Goal: Transaction & Acquisition: Book appointment/travel/reservation

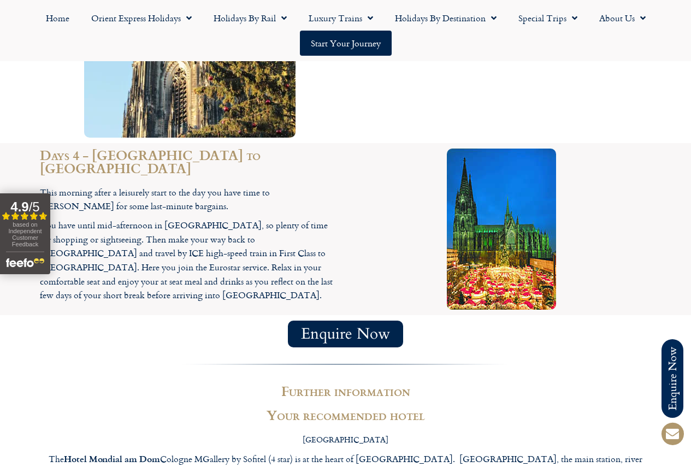
scroll to position [1421, 0]
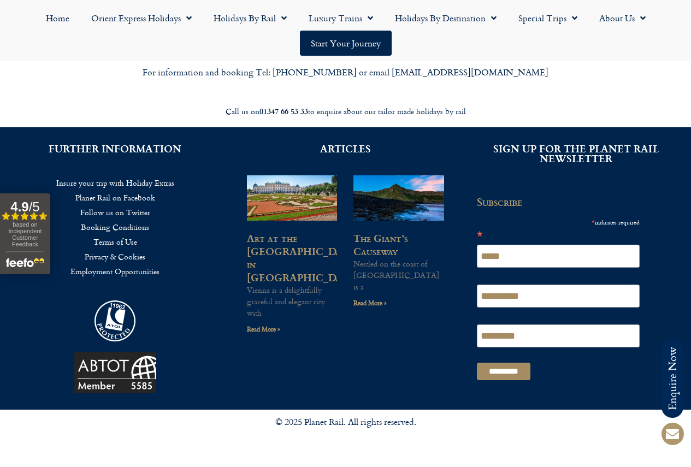
scroll to position [2497, 0]
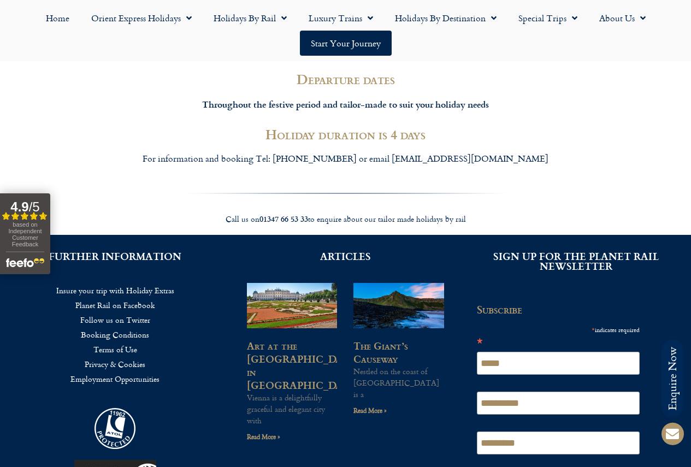
scroll to position [2077, 0]
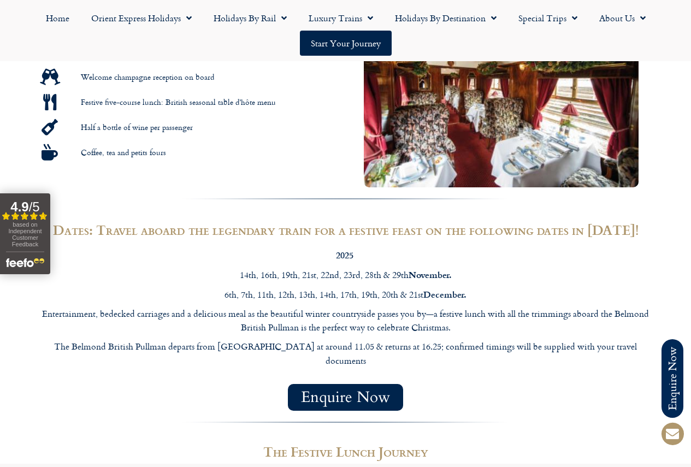
scroll to position [656, 0]
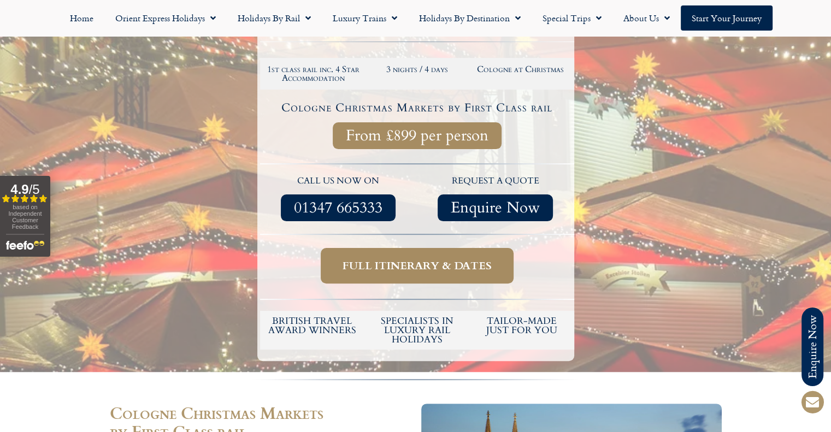
scroll to position [219, 0]
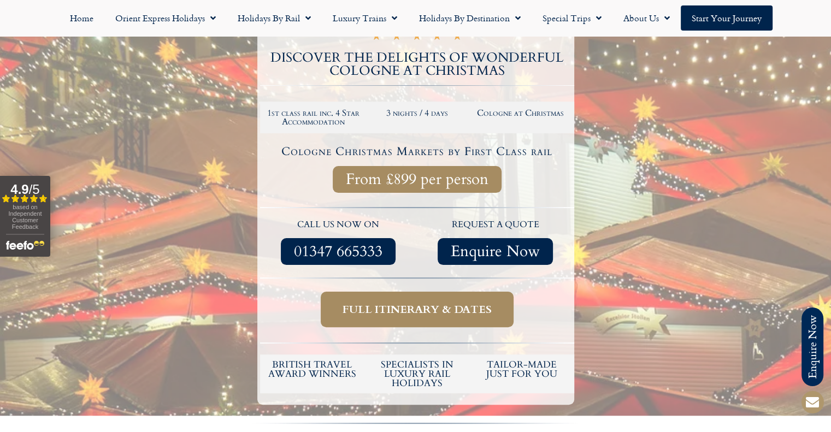
click at [409, 311] on span "Full itinerary & dates" at bounding box center [417, 310] width 149 height 14
click at [464, 308] on span "Full itinerary & dates" at bounding box center [417, 310] width 149 height 14
click at [494, 248] on span "Enquire Now" at bounding box center [495, 252] width 89 height 14
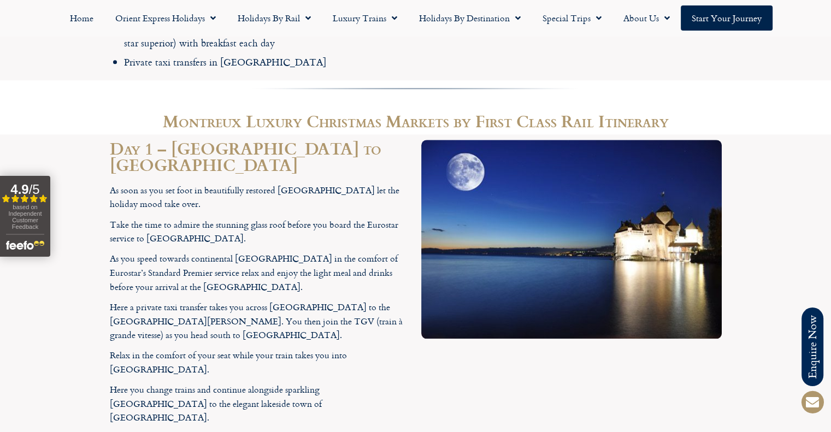
scroll to position [1093, 0]
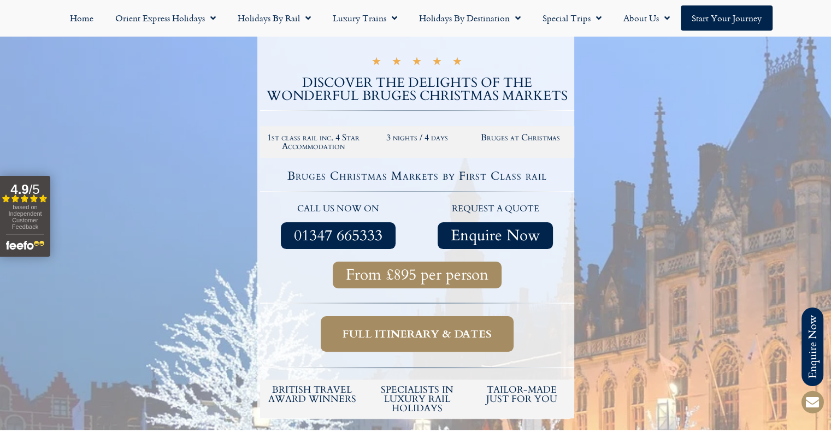
scroll to position [328, 0]
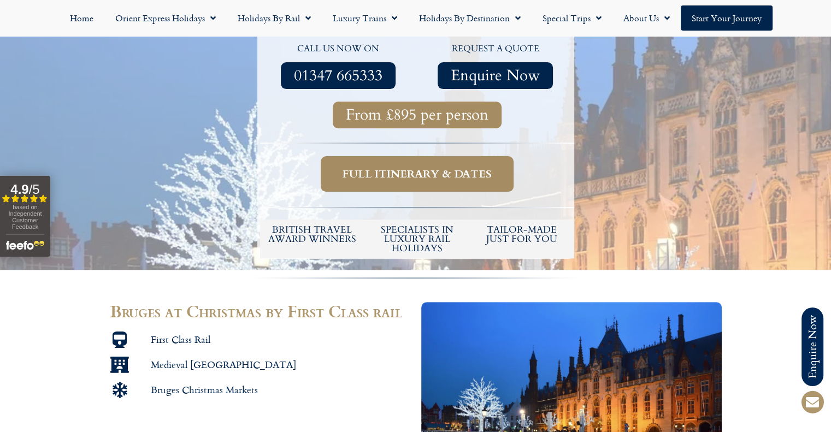
click at [408, 181] on link "Full itinerary & dates" at bounding box center [417, 174] width 193 height 36
click at [410, 172] on span "Full itinerary & dates" at bounding box center [417, 174] width 149 height 14
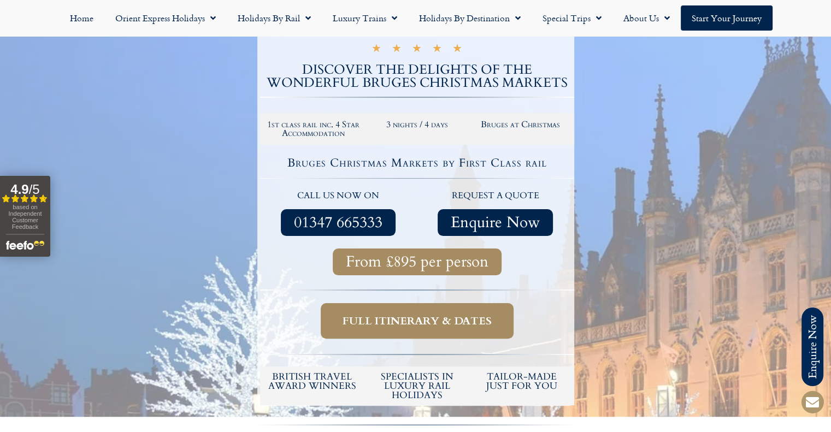
scroll to position [109, 0]
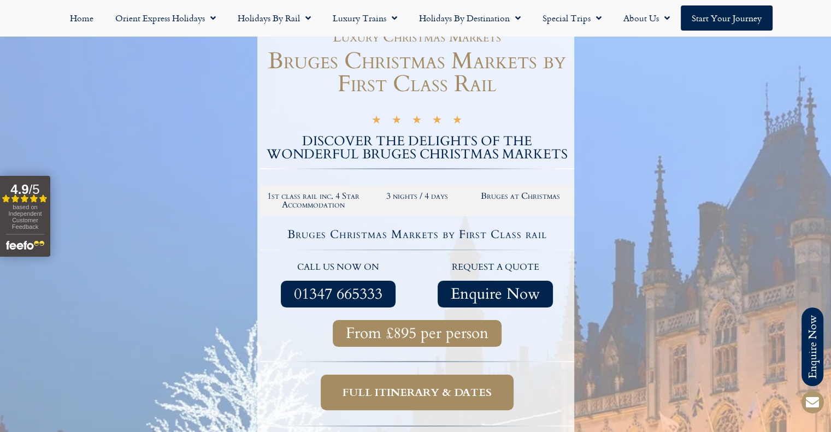
click at [413, 399] on span "Full itinerary & dates" at bounding box center [417, 393] width 149 height 14
click at [415, 398] on span "Full itinerary & dates" at bounding box center [417, 393] width 149 height 14
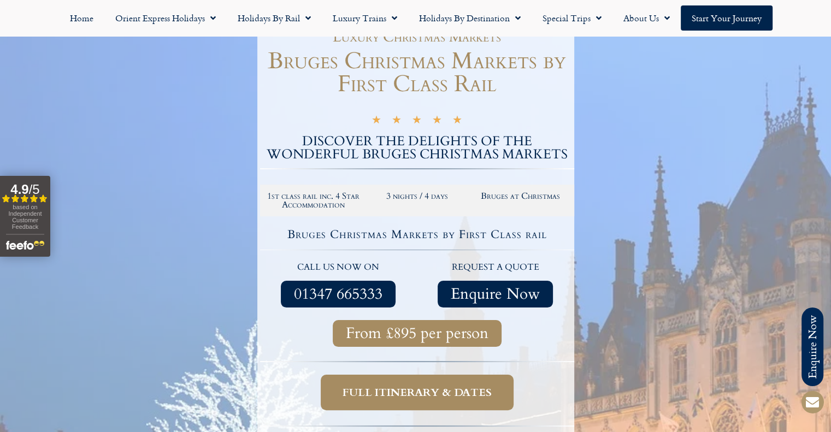
click at [413, 329] on span "From £895 per person" at bounding box center [417, 334] width 143 height 14
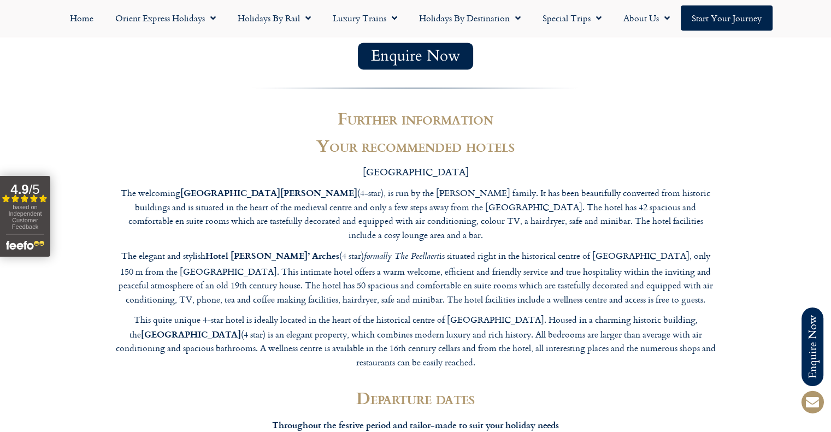
scroll to position [2022, 0]
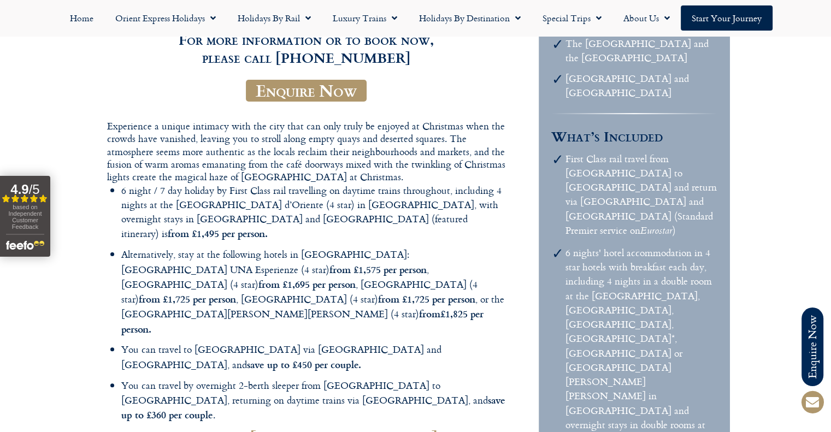
scroll to position [273, 0]
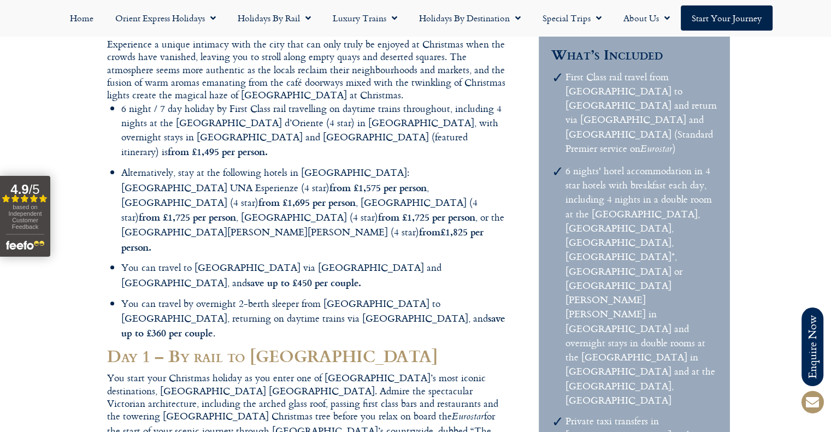
scroll to position [492, 0]
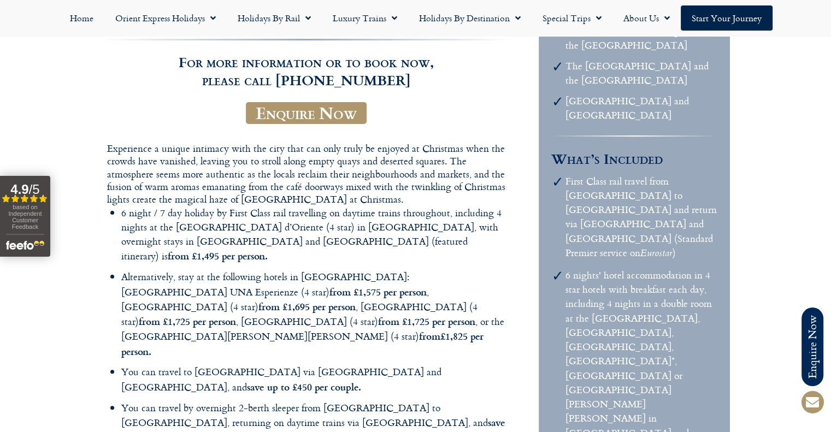
scroll to position [164, 0]
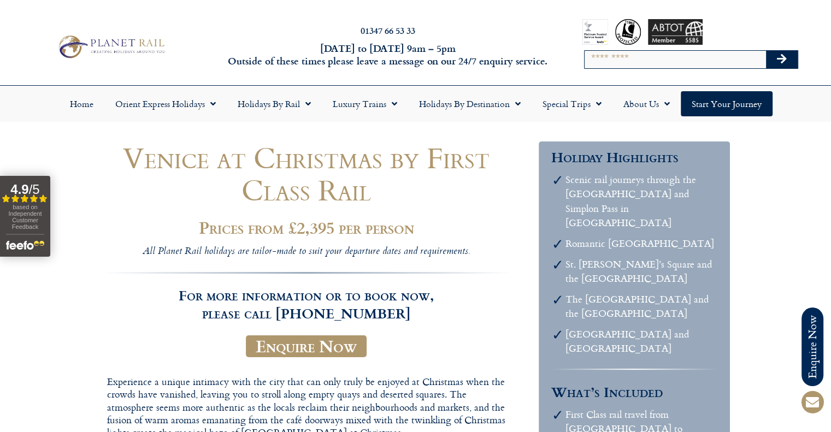
click at [392, 50] on h6 "[DATE] to [DATE] 9am – 5pm Outside of these times please leave a message on our…" at bounding box center [388, 55] width 327 height 26
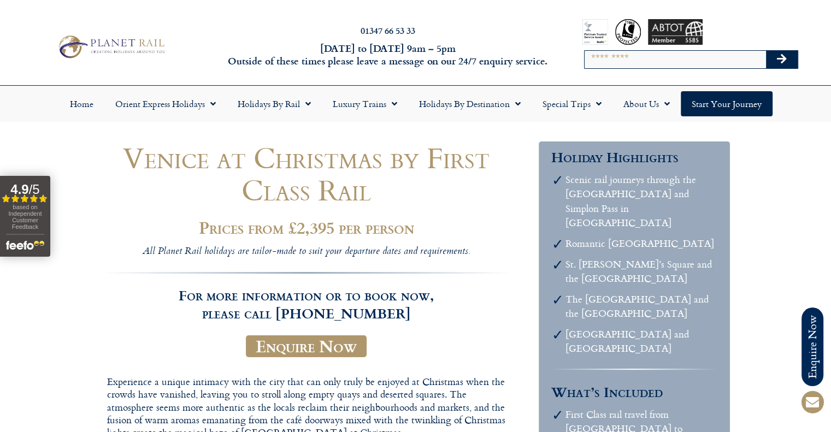
click at [599, 62] on input "Search" at bounding box center [675, 59] width 181 height 17
type input "*********"
click at [766, 51] on button "Search" at bounding box center [782, 59] width 32 height 17
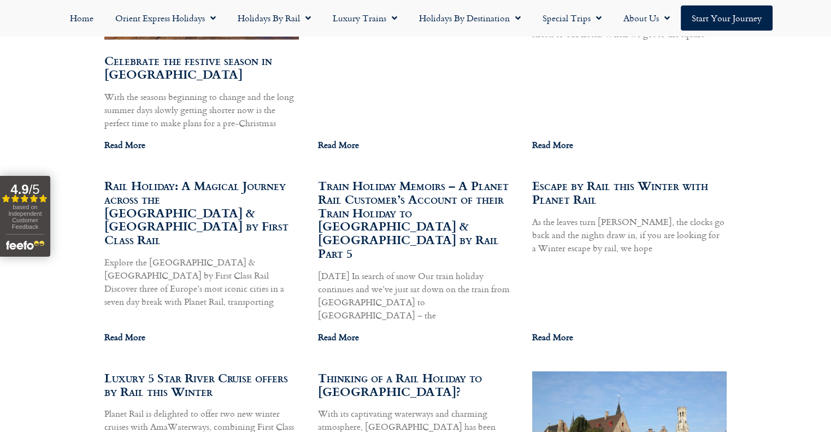
scroll to position [2241, 0]
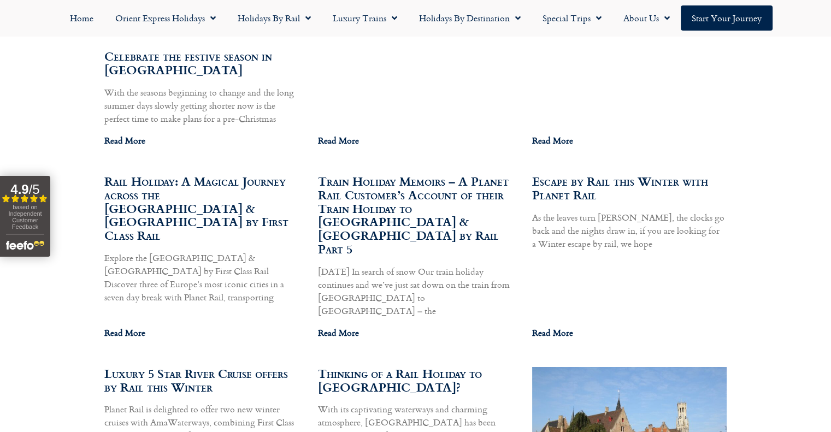
click at [574, 172] on link "Escape by Rail this Winter with Planet Rail" at bounding box center [620, 188] width 176 height 32
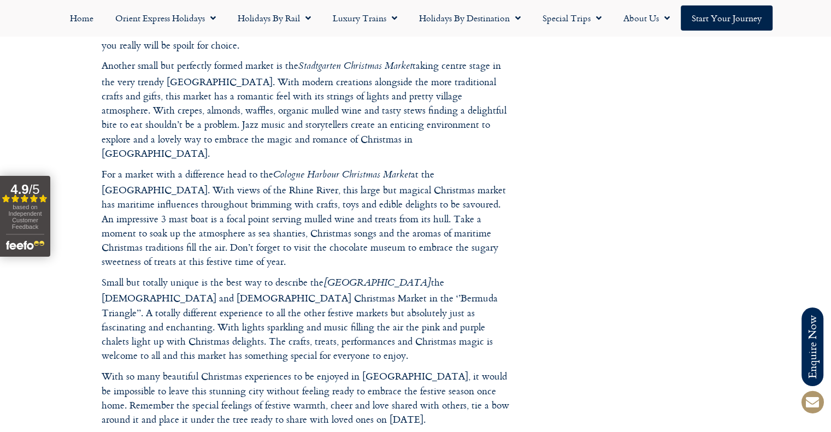
scroll to position [1312, 0]
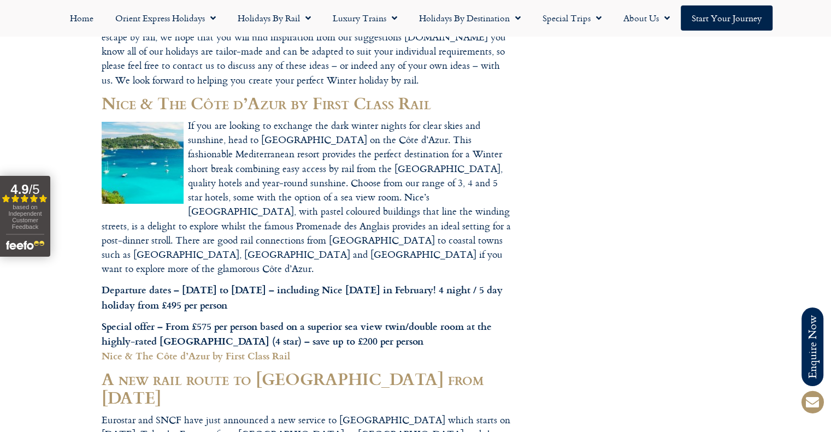
scroll to position [437, 0]
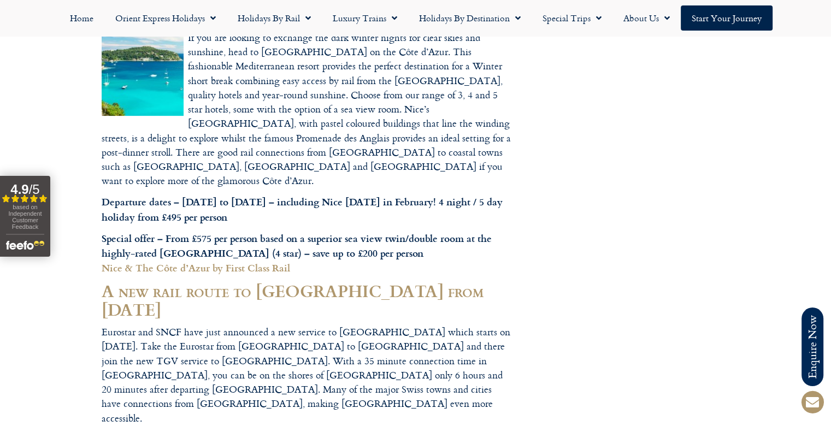
drag, startPoint x: 223, startPoint y: 239, endPoint x: 255, endPoint y: 237, distance: 32.4
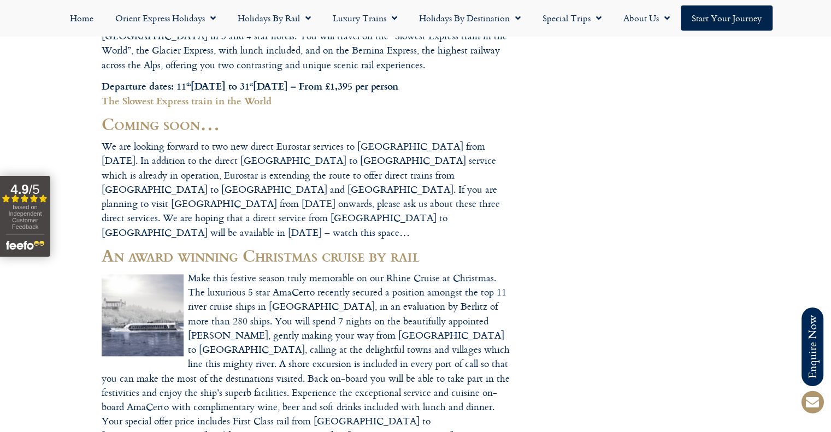
scroll to position [1203, 0]
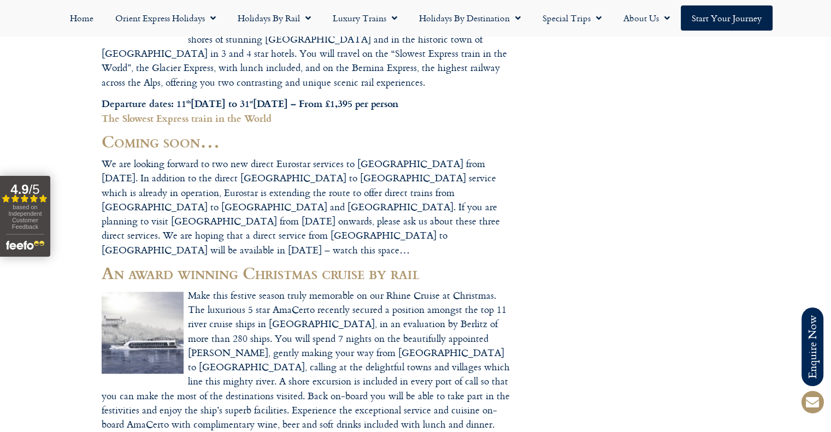
click at [77, 103] on footer "Call us on 01347 66 53 33 to enquire about our tailor made holidays by rail FUR…" at bounding box center [415, 93] width 831 height 2308
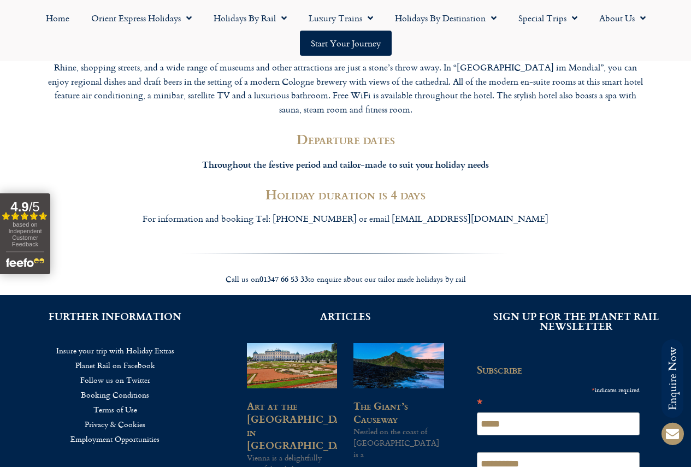
scroll to position [1858, 0]
